Goal: Task Accomplishment & Management: Use online tool/utility

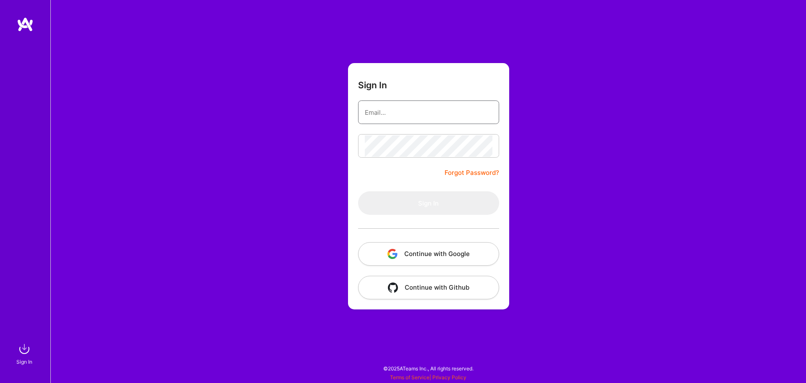
click at [383, 116] on input "email" at bounding box center [429, 112] width 128 height 21
type input "[EMAIL_ADDRESS][DOMAIN_NAME]"
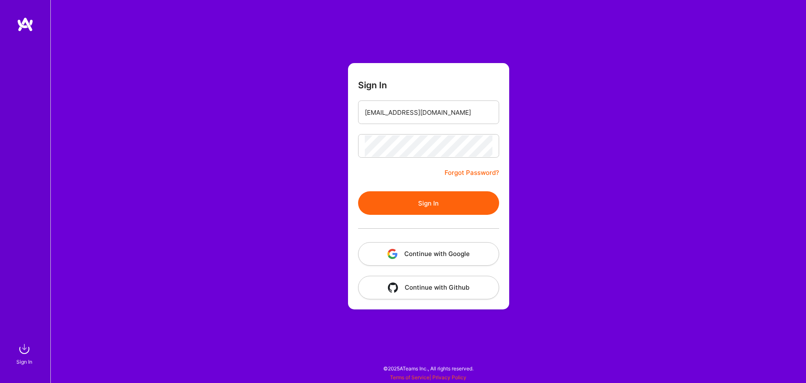
click at [422, 201] on button "Sign In" at bounding box center [428, 203] width 141 height 24
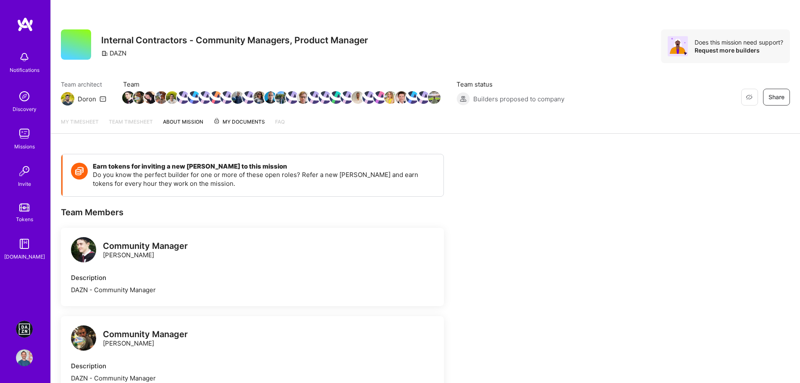
click at [21, 328] on img at bounding box center [24, 328] width 17 height 17
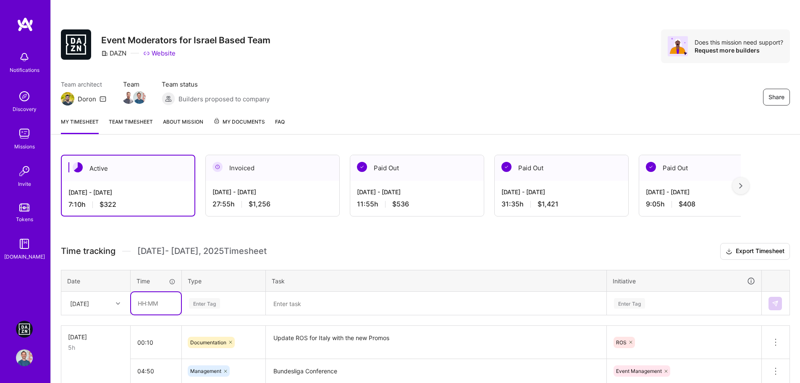
click at [138, 302] on input "text" at bounding box center [156, 303] width 50 height 22
type input "06:30"
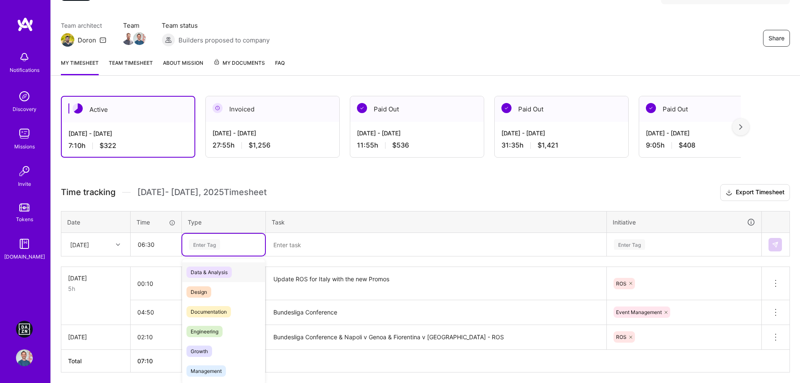
scroll to position [64, 0]
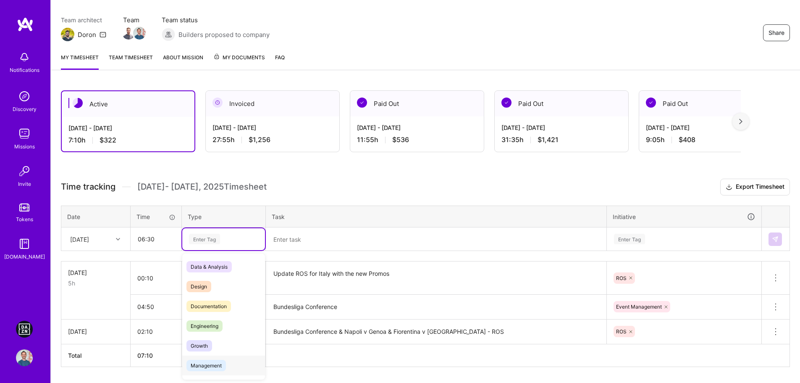
click at [208, 359] on div "Management" at bounding box center [223, 365] width 83 height 20
